Goal: Transaction & Acquisition: Purchase product/service

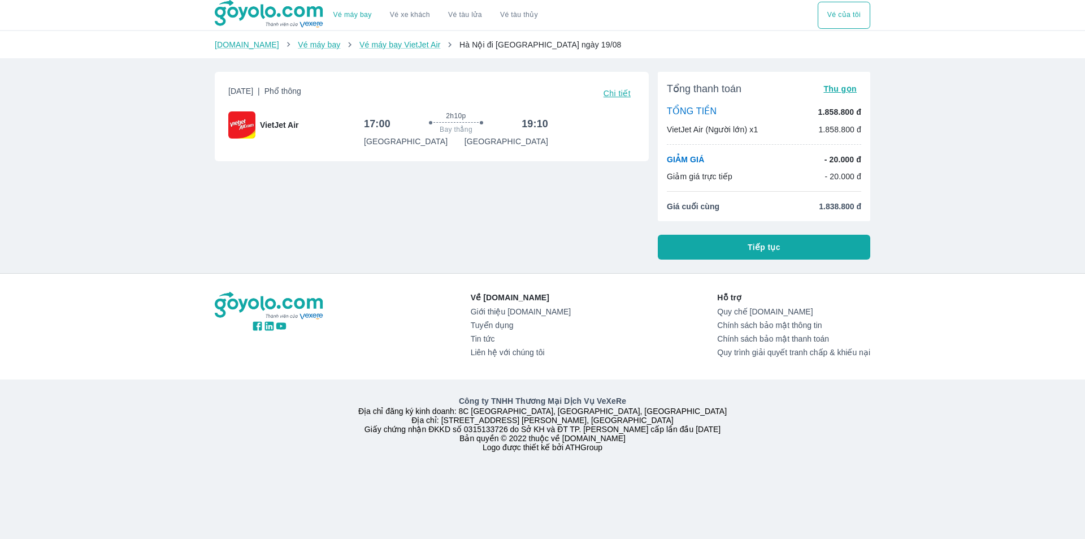
click at [729, 246] on button "Tiếp tục" at bounding box center [764, 247] width 213 height 25
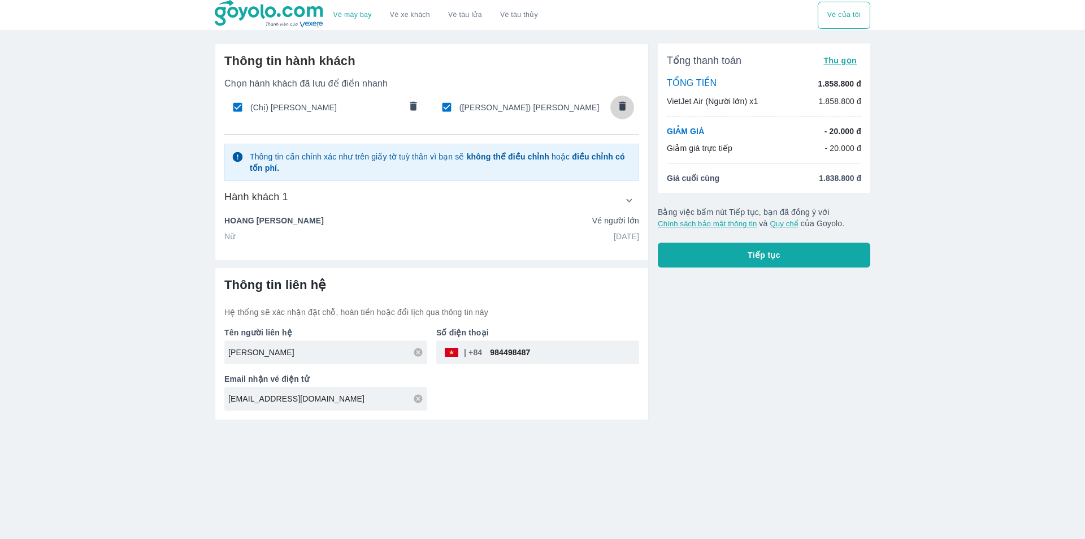
click at [621, 109] on icon "comments" at bounding box center [622, 105] width 7 height 9
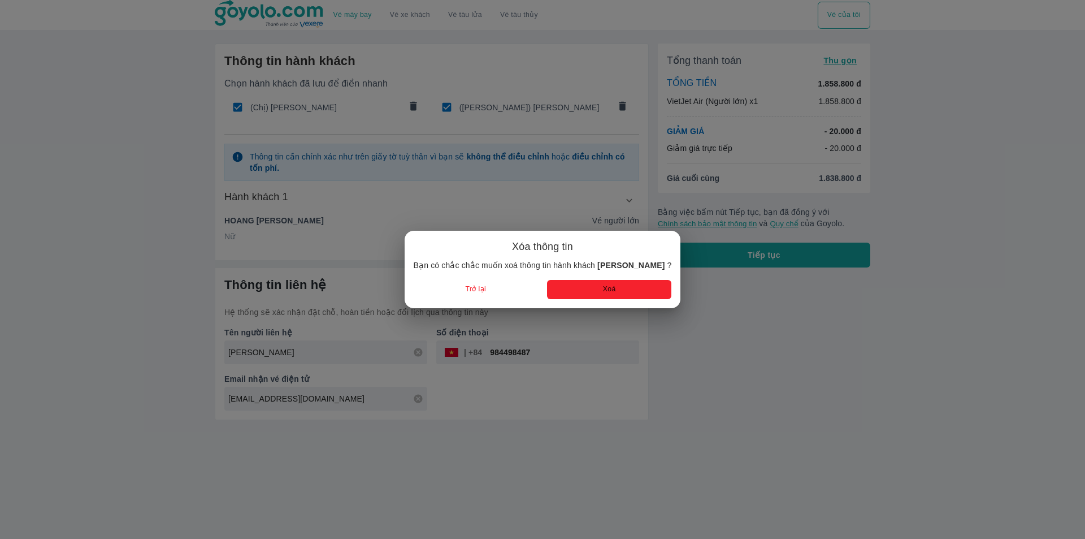
click at [611, 290] on button "Xoá" at bounding box center [609, 289] width 124 height 19
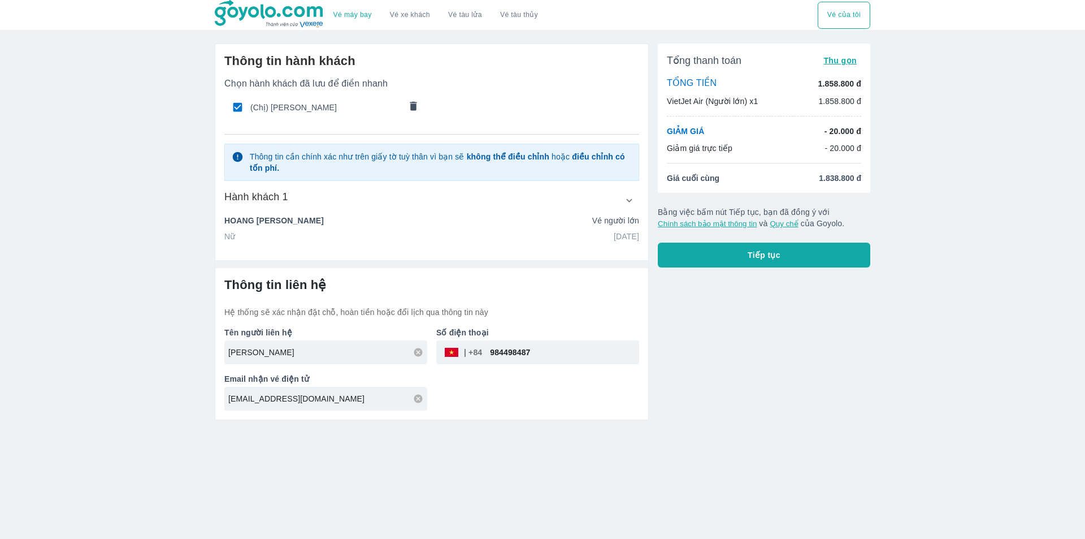
click at [415, 104] on icon "comments" at bounding box center [413, 105] width 7 height 9
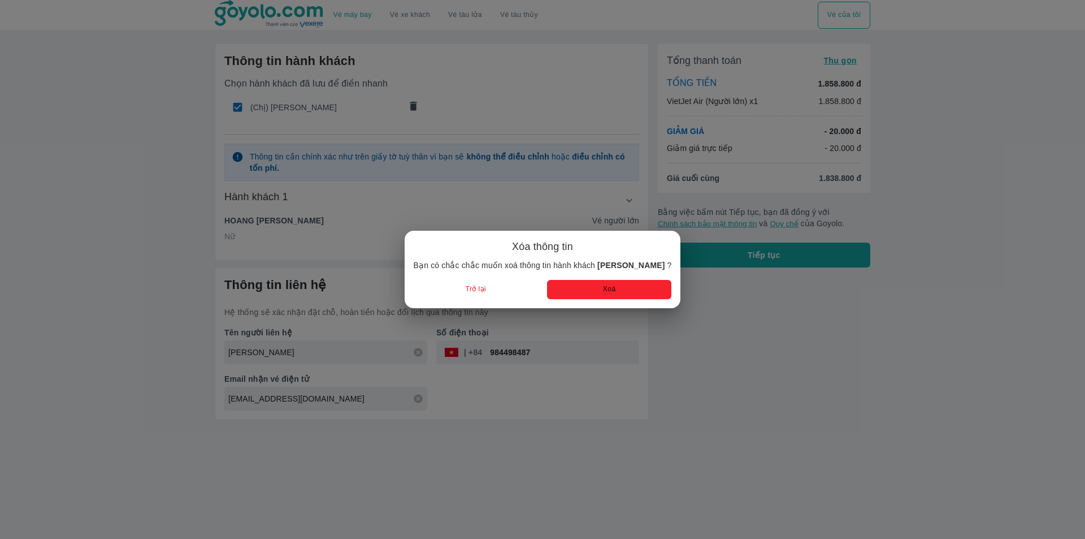
click at [599, 286] on button "Xoá" at bounding box center [609, 289] width 124 height 19
radio input "false"
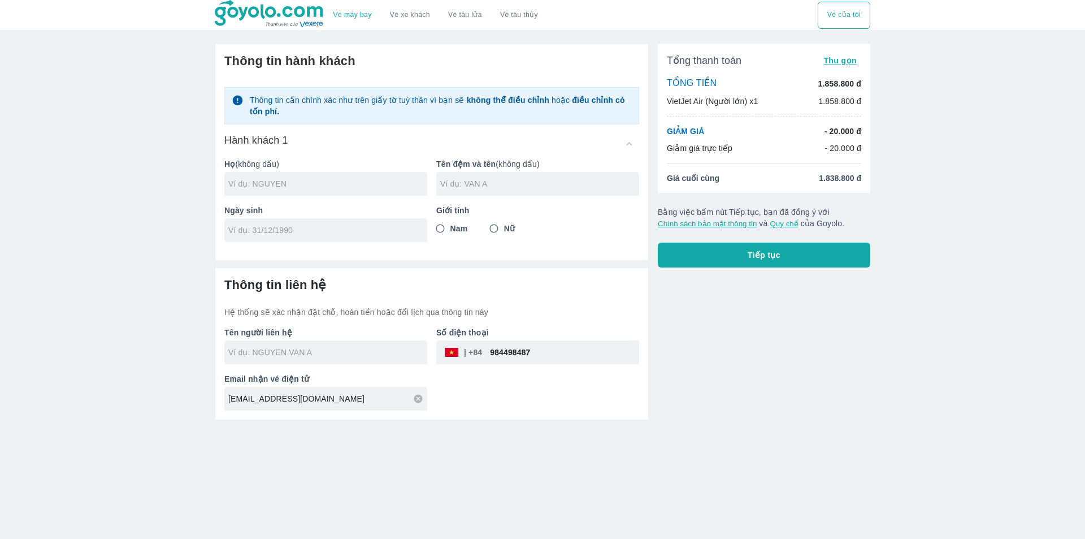
click at [279, 181] on input "text" at bounding box center [327, 183] width 199 height 11
type input "DO"
type input "[PERSON_NAME]"
click at [454, 229] on span "Nam" at bounding box center [459, 228] width 18 height 11
click at [450, 229] on input "Nam" at bounding box center [440, 228] width 20 height 20
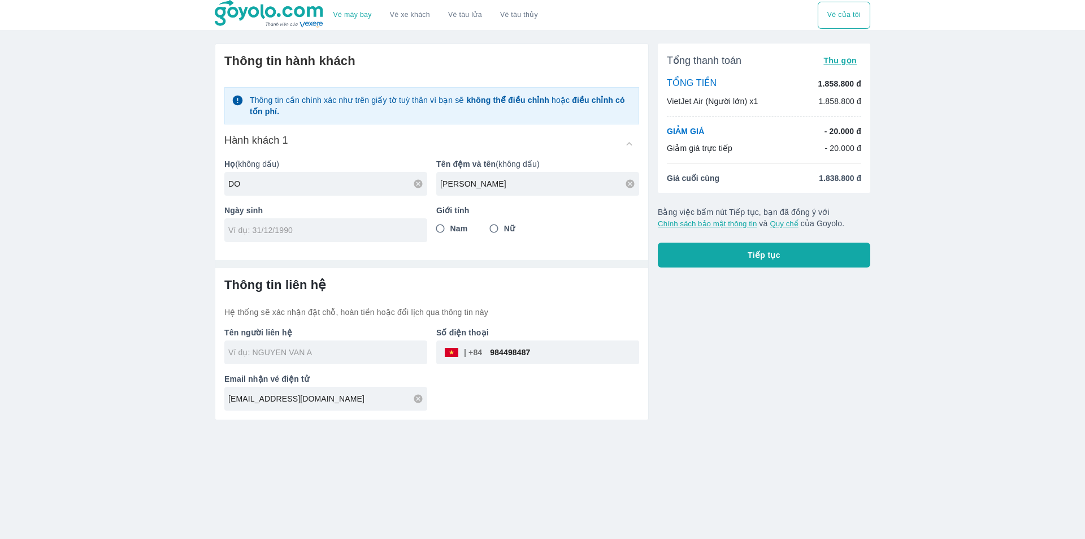
radio input "true"
click at [368, 232] on input "tel" at bounding box center [322, 229] width 188 height 11
type input "[DATE]"
click at [318, 352] on input "text" at bounding box center [327, 351] width 199 height 11
type input "DO [PERSON_NAME]"
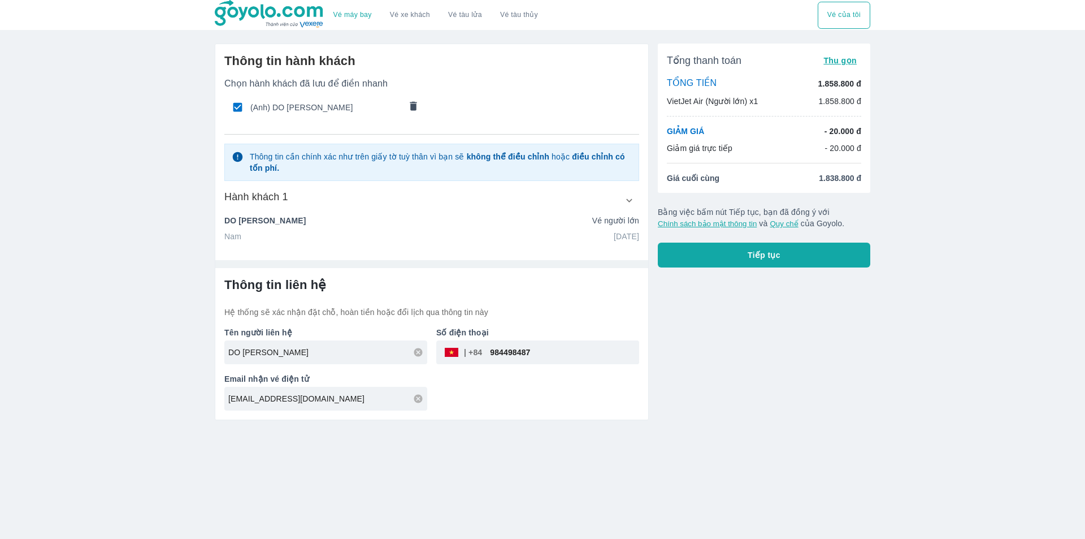
click at [537, 352] on input "984498487" at bounding box center [560, 352] width 157 height 27
paste input "0982963194"
type input "0982963194"
click at [701, 258] on button "Tiếp tục" at bounding box center [764, 254] width 213 height 25
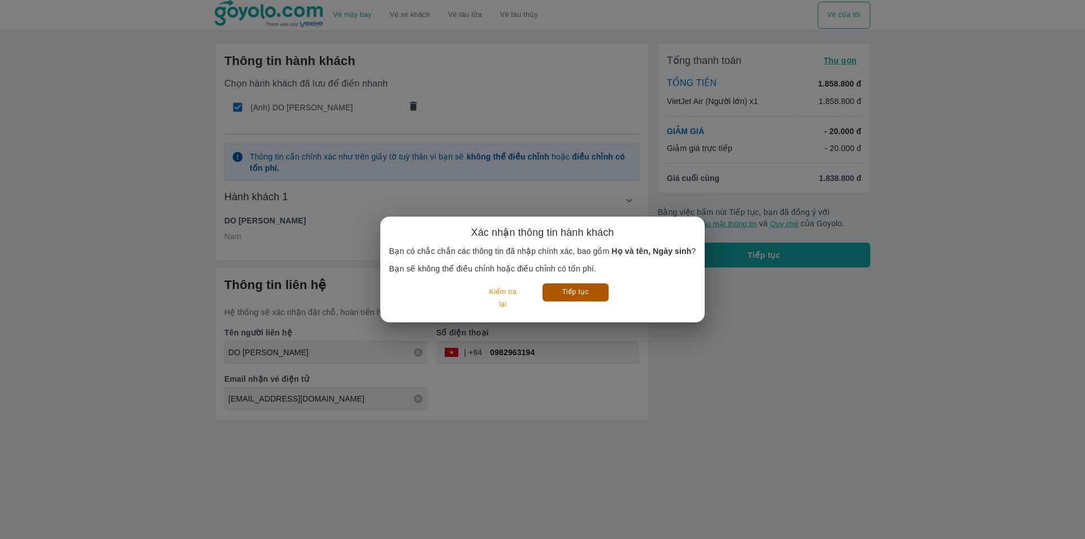
click at [602, 291] on button "Tiếp tục" at bounding box center [576, 292] width 66 height 18
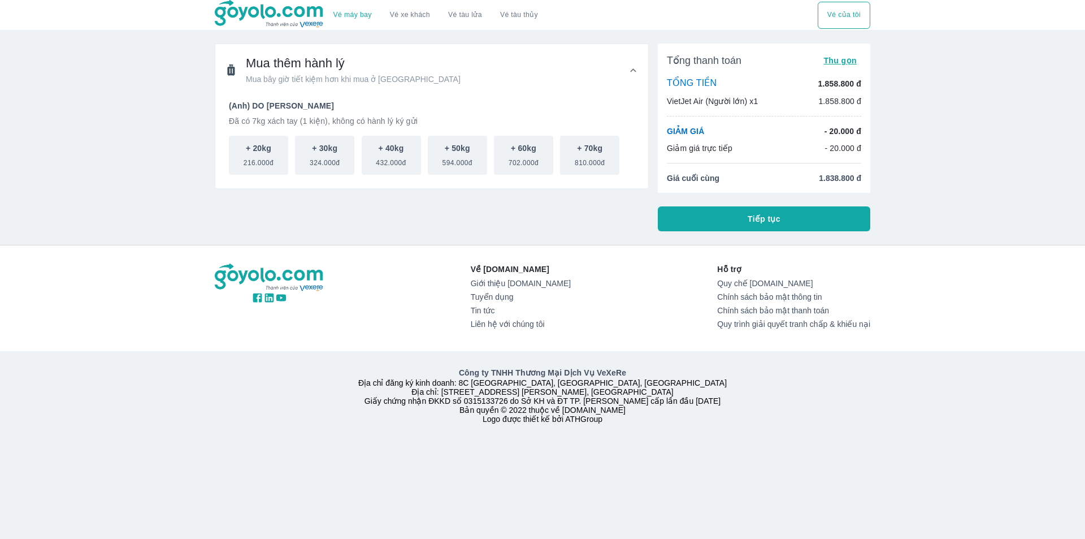
click at [758, 220] on span "Tiếp tục" at bounding box center [764, 218] width 33 height 11
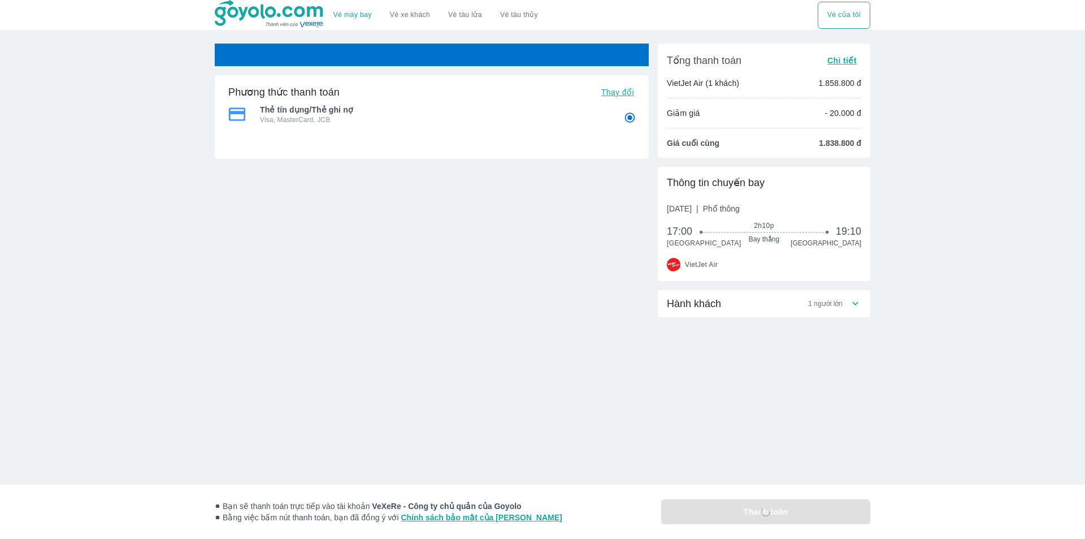
radio input "false"
click at [755, 304] on div "Hành khách 1 người lớn" at bounding box center [758, 304] width 183 height 14
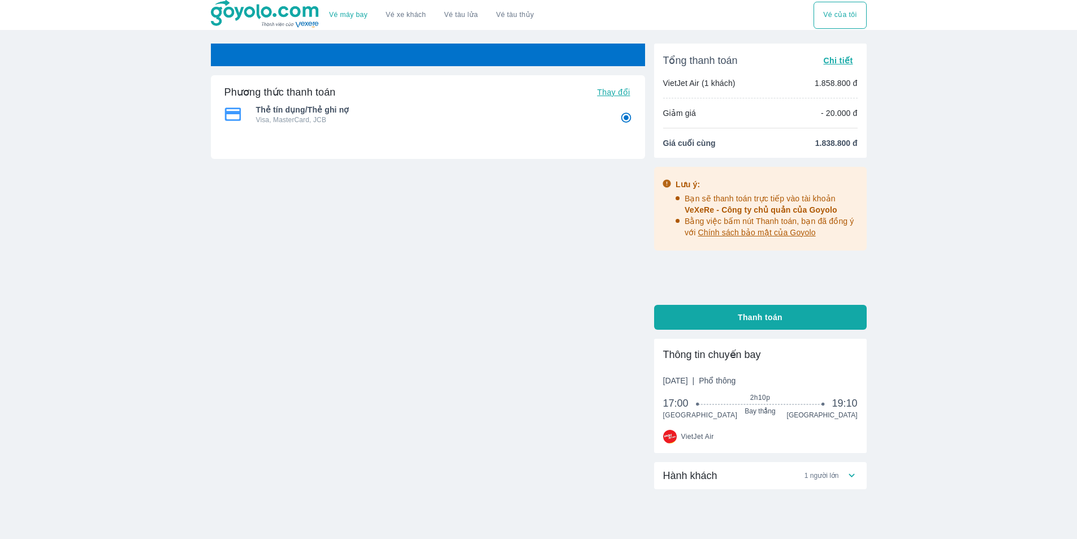
radio input "false"
click at [816, 478] on span "1 người lớn" at bounding box center [821, 475] width 34 height 9
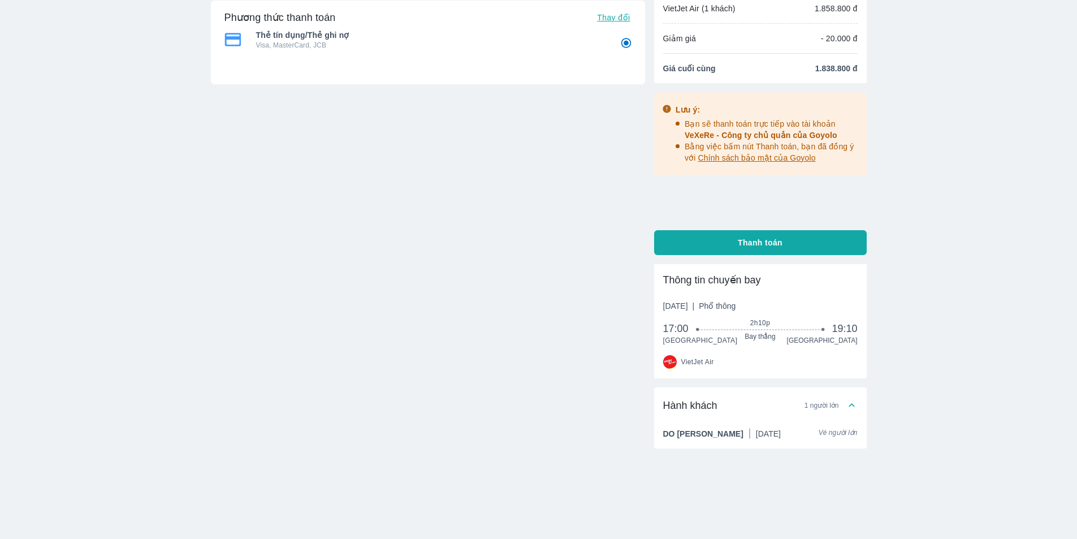
scroll to position [75, 0]
drag, startPoint x: 811, startPoint y: 68, endPoint x: 877, endPoint y: 70, distance: 65.6
click at [877, 70] on div "Vé máy bay Vé xe khách Vé tàu lửa Vé tàu thủy Vé của tôi Vé sẽ tự động hủy tron…" at bounding box center [538, 231] width 1077 height 613
copy span "1.838.800 đ"
